Goal: Check status: Check status

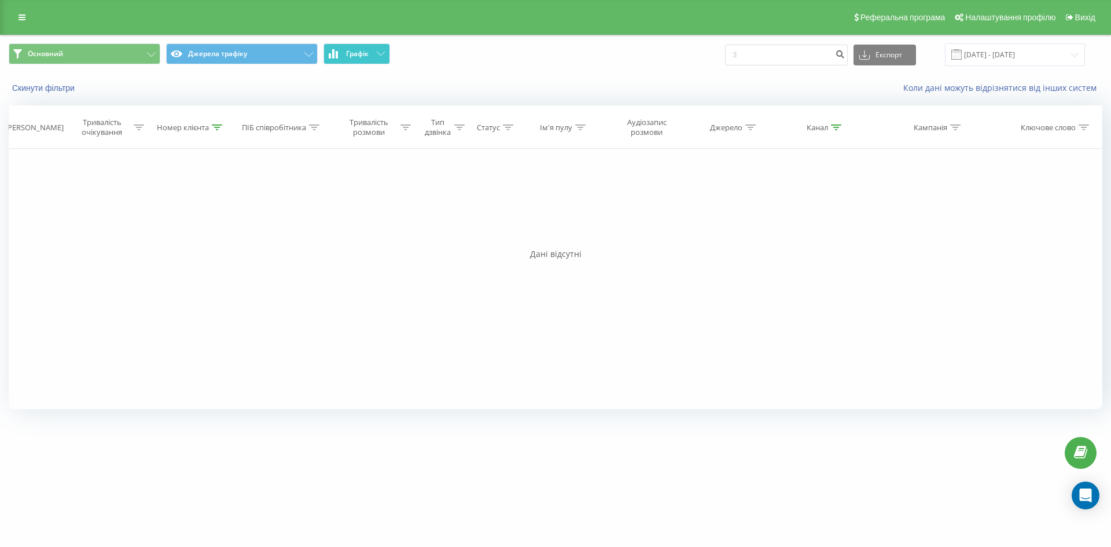
click at [387, 58] on button "Графік" at bounding box center [357, 53] width 67 height 21
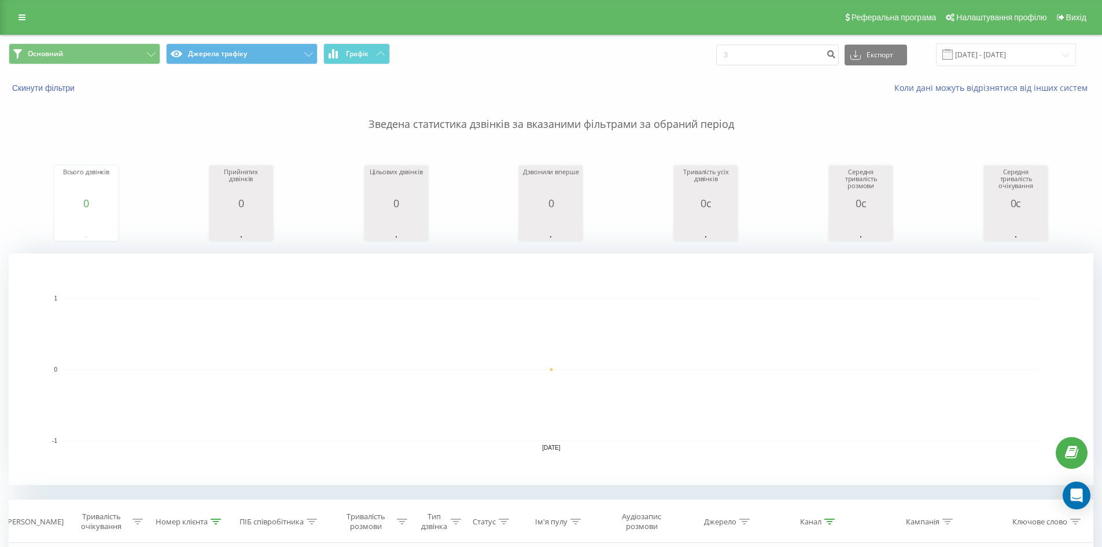
click at [1046, 56] on input "[DATE] - [DATE]" at bounding box center [1006, 54] width 140 height 23
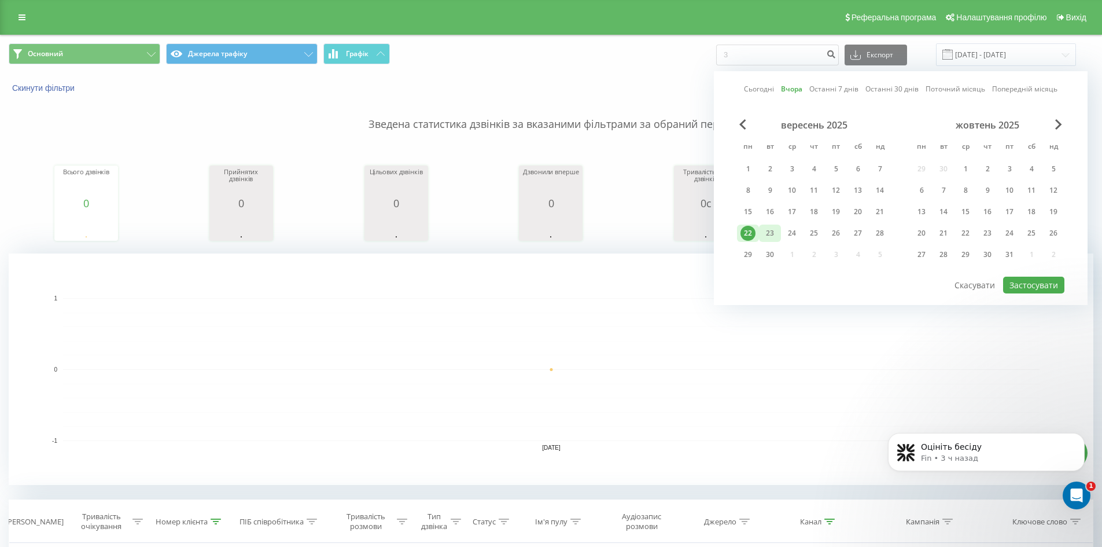
click at [764, 233] on div "23" at bounding box center [770, 233] width 15 height 15
click at [1019, 284] on button "Застосувати" at bounding box center [1034, 285] width 61 height 17
type input "[DATE] - [DATE]"
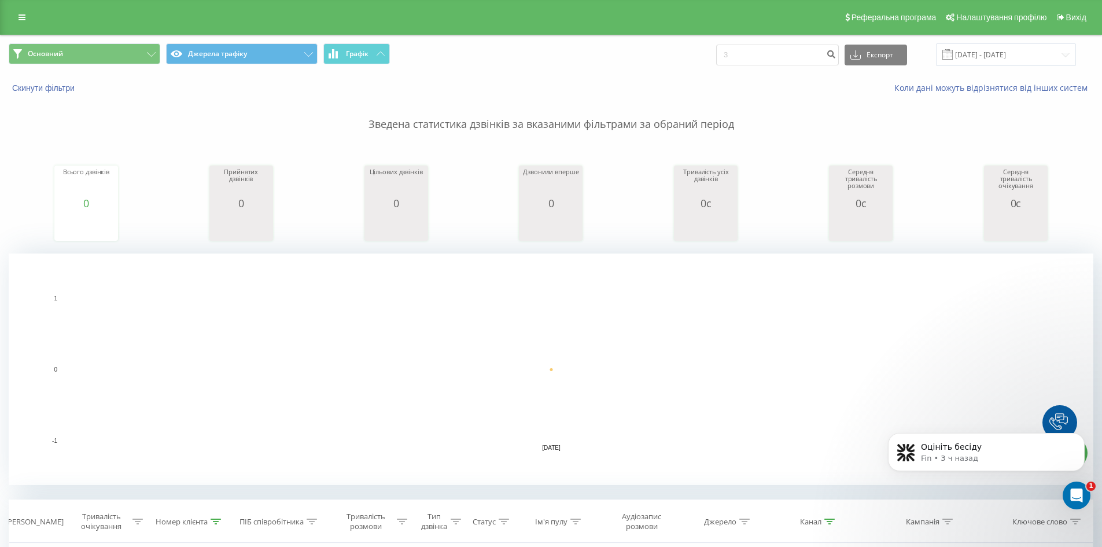
scroll to position [266, 0]
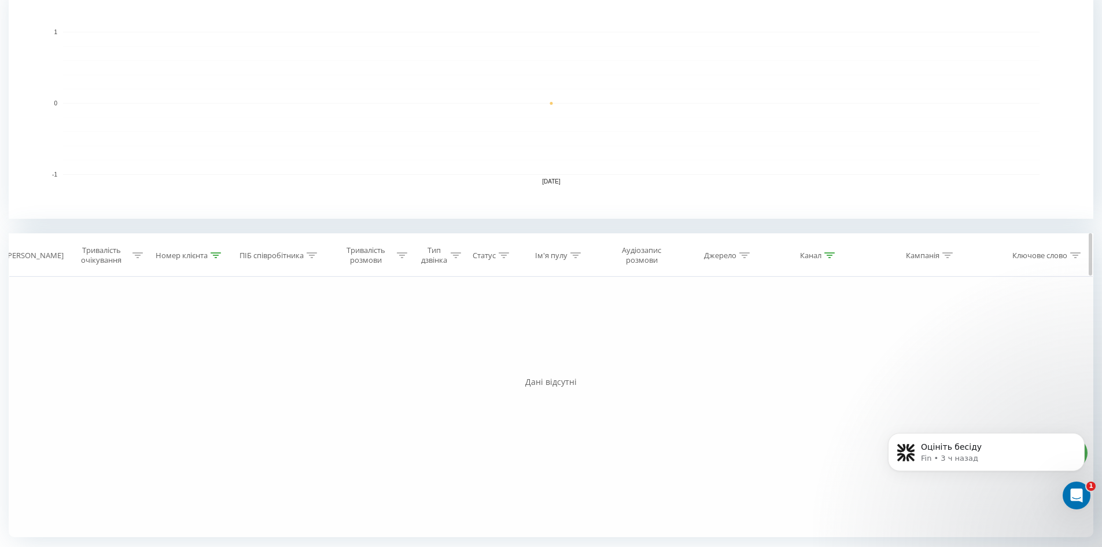
click at [212, 258] on icon at bounding box center [216, 255] width 10 height 6
click at [163, 362] on button "Скасувати" at bounding box center [163, 361] width 49 height 14
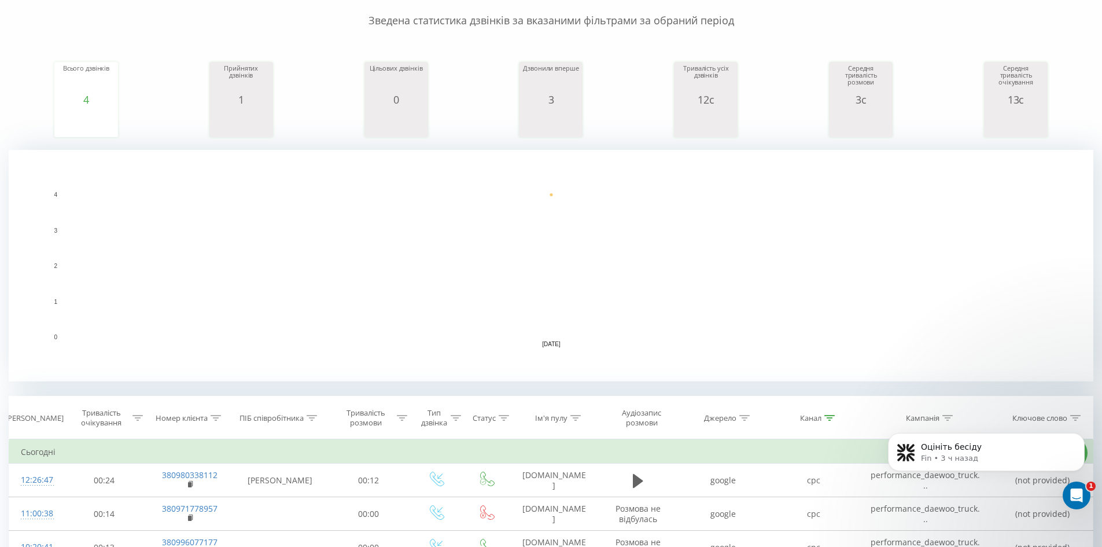
scroll to position [300, 0]
